Goal: Task Accomplishment & Management: Use online tool/utility

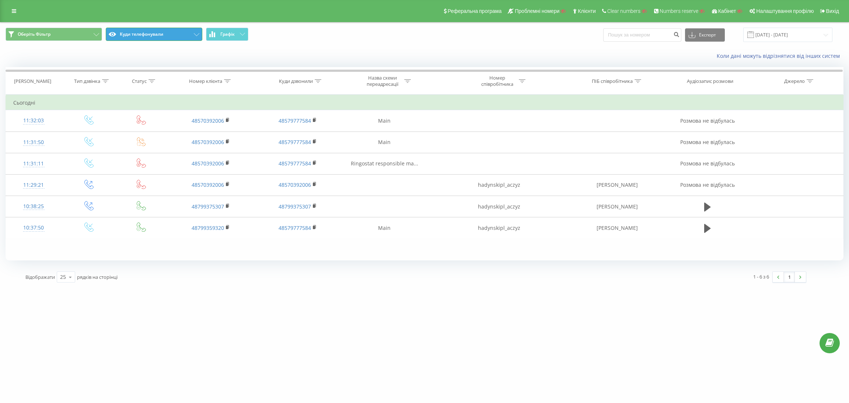
click at [144, 35] on button "Куди телефонували" at bounding box center [154, 34] width 97 height 13
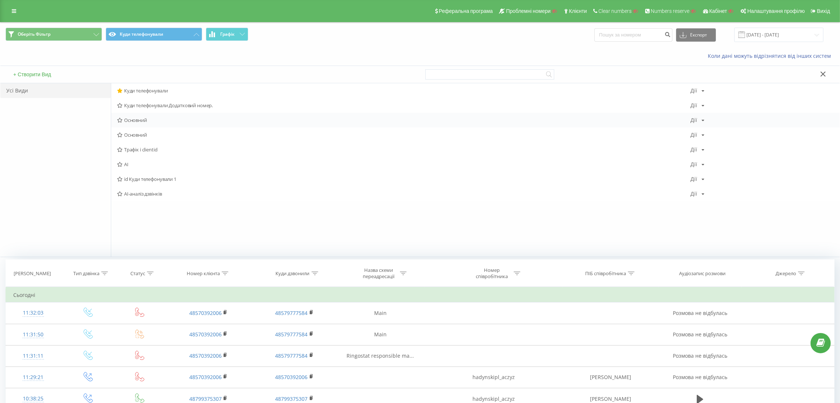
click at [147, 118] on span "Основний" at bounding box center [404, 120] width 574 height 5
